Goal: Information Seeking & Learning: Learn about a topic

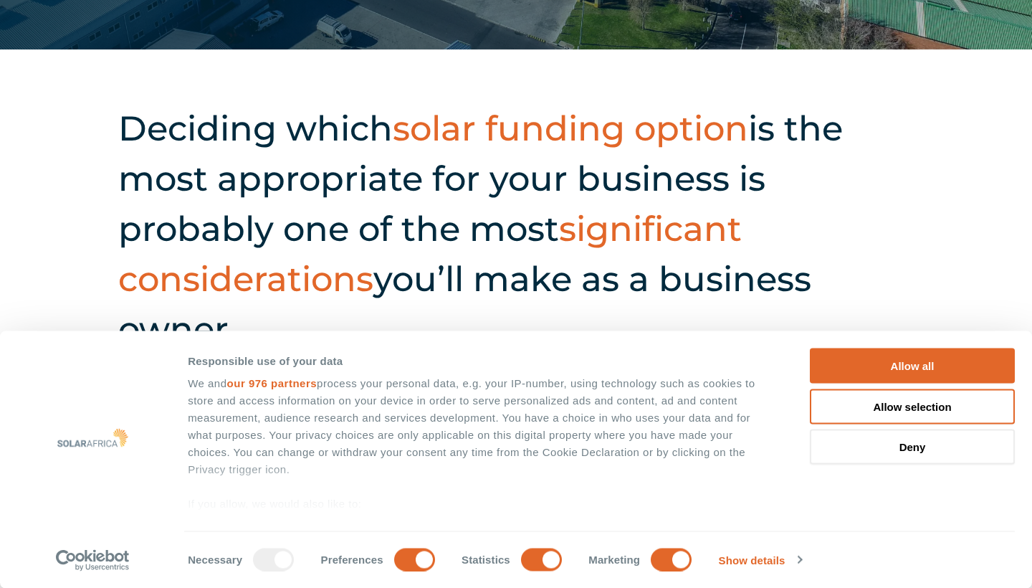
scroll to position [42, 0]
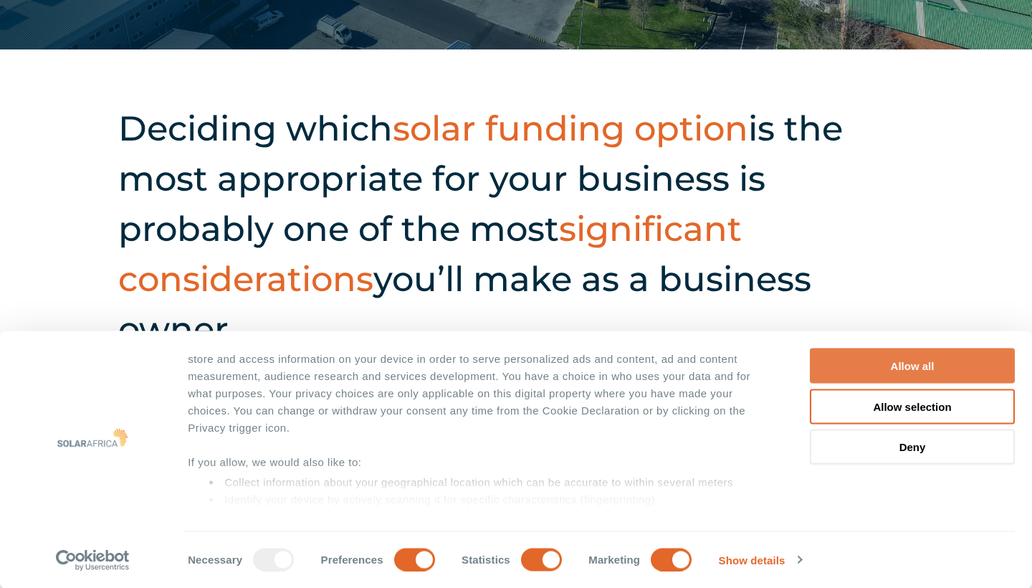
click at [908, 371] on button "Allow all" at bounding box center [912, 365] width 205 height 35
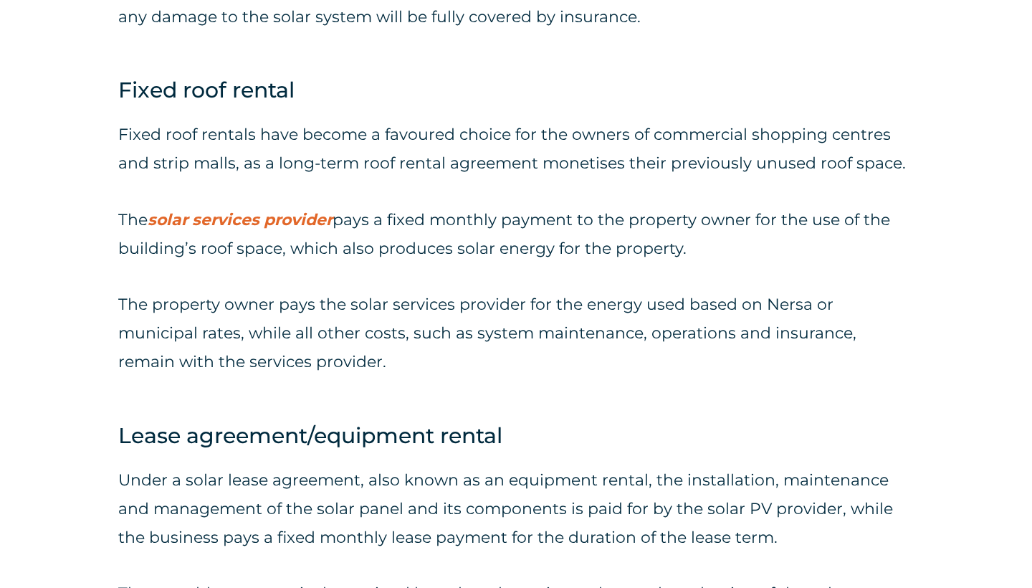
scroll to position [2883, 0]
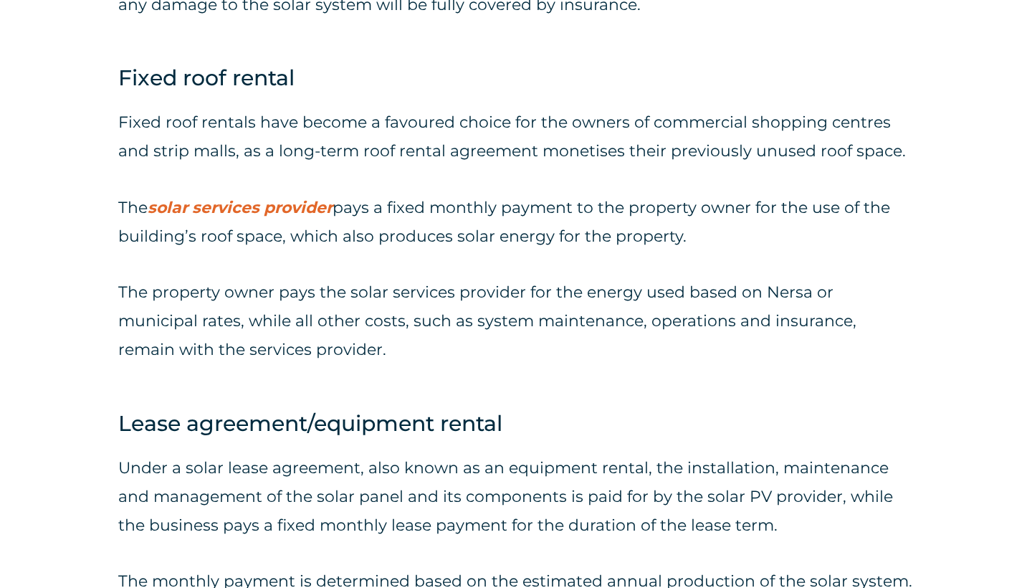
drag, startPoint x: 342, startPoint y: 180, endPoint x: 725, endPoint y: 194, distance: 383.0
click at [725, 194] on p "The solar services provider pays a fixed monthly payment to the property owner …" at bounding box center [516, 222] width 796 height 57
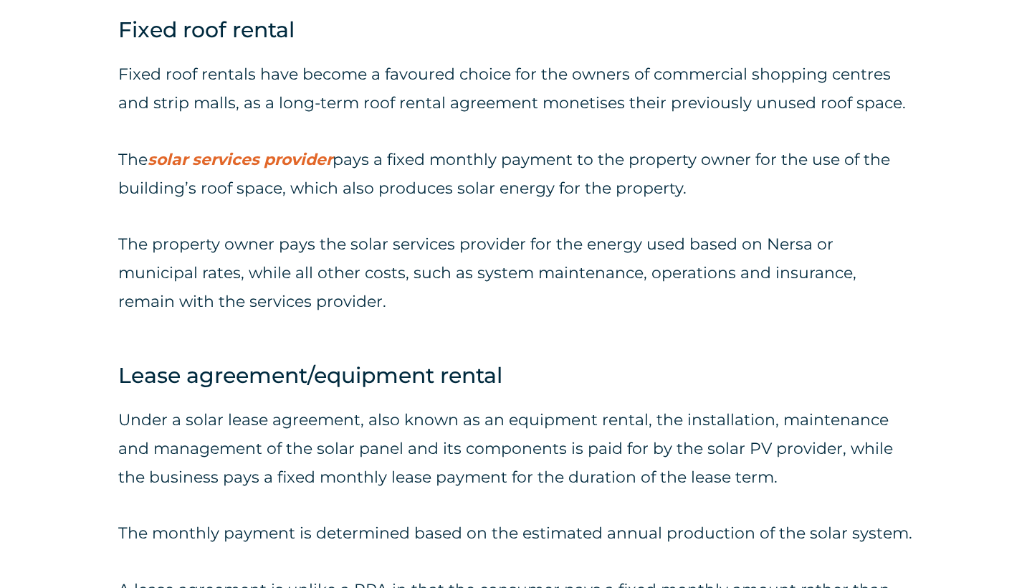
scroll to position [2940, 0]
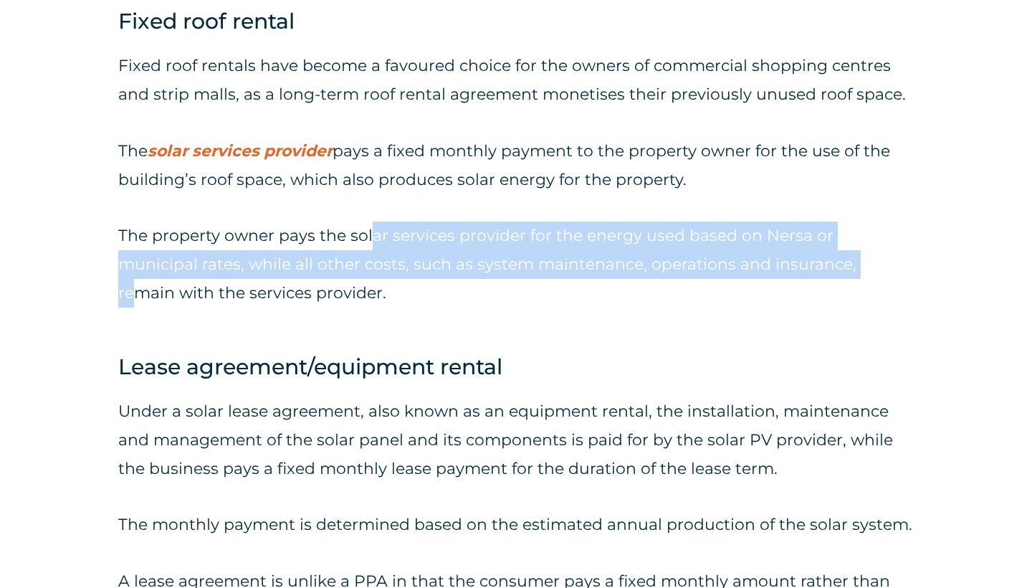
drag, startPoint x: 368, startPoint y: 203, endPoint x: 790, endPoint y: 234, distance: 422.6
click at [793, 234] on p "The property owner pays the solar services provider for the energy used based o…" at bounding box center [516, 264] width 796 height 86
click at [281, 141] on strong "solar services provider" at bounding box center [240, 150] width 185 height 19
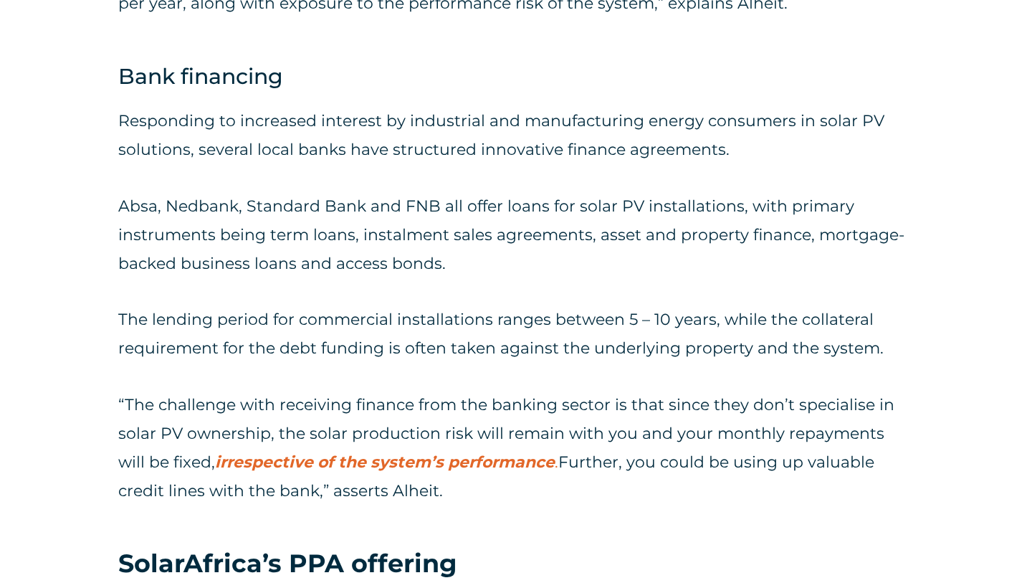
scroll to position [4039, 0]
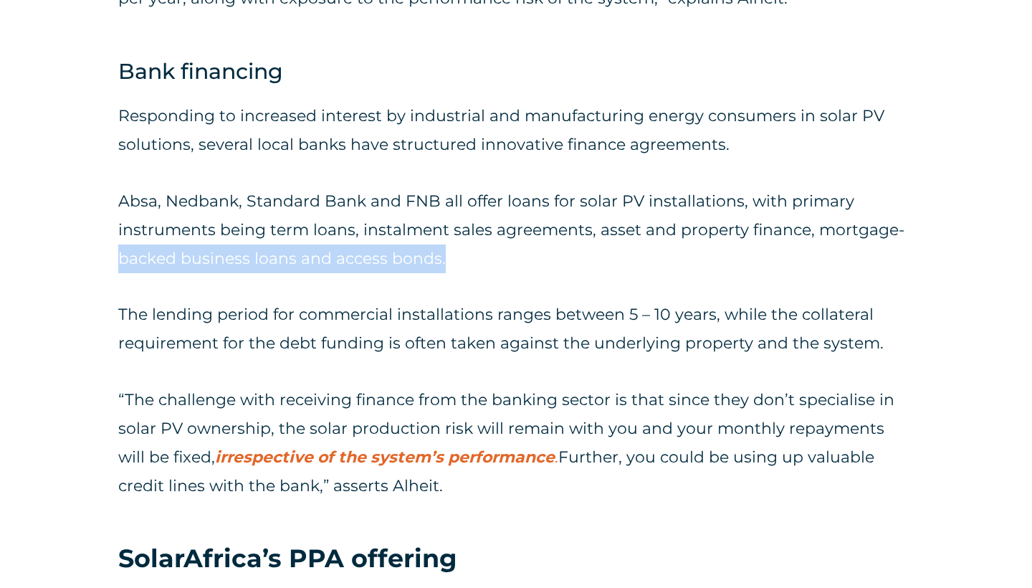
drag, startPoint x: 90, startPoint y: 216, endPoint x: 442, endPoint y: 228, distance: 352.1
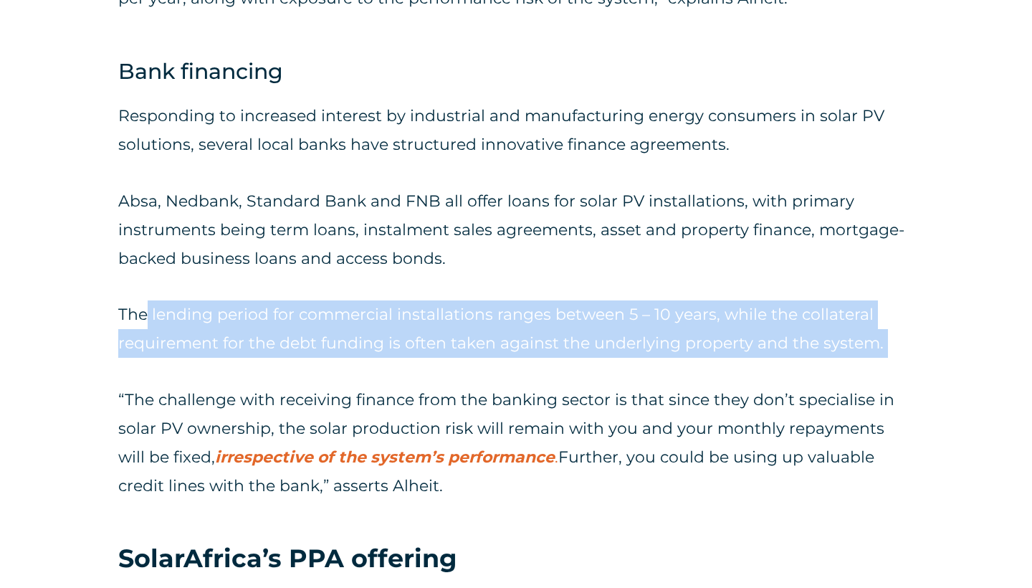
drag, startPoint x: 148, startPoint y: 278, endPoint x: 666, endPoint y: 334, distance: 520.5
click at [667, 334] on div "Responding to increased interest by industrial and manufacturing energy consume…" at bounding box center [516, 301] width 796 height 399
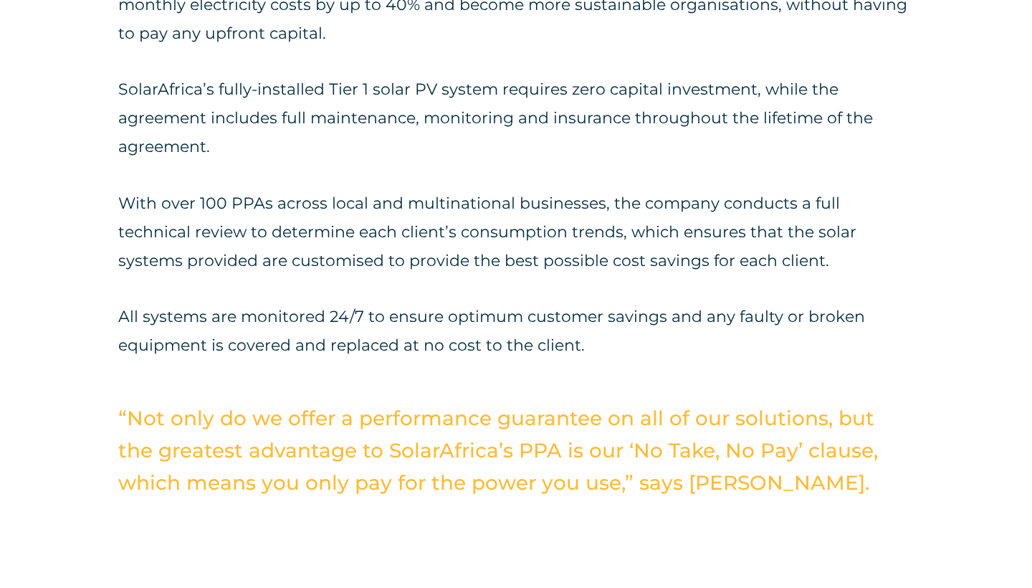
scroll to position [4695, 0]
